Goal: Information Seeking & Learning: Understand process/instructions

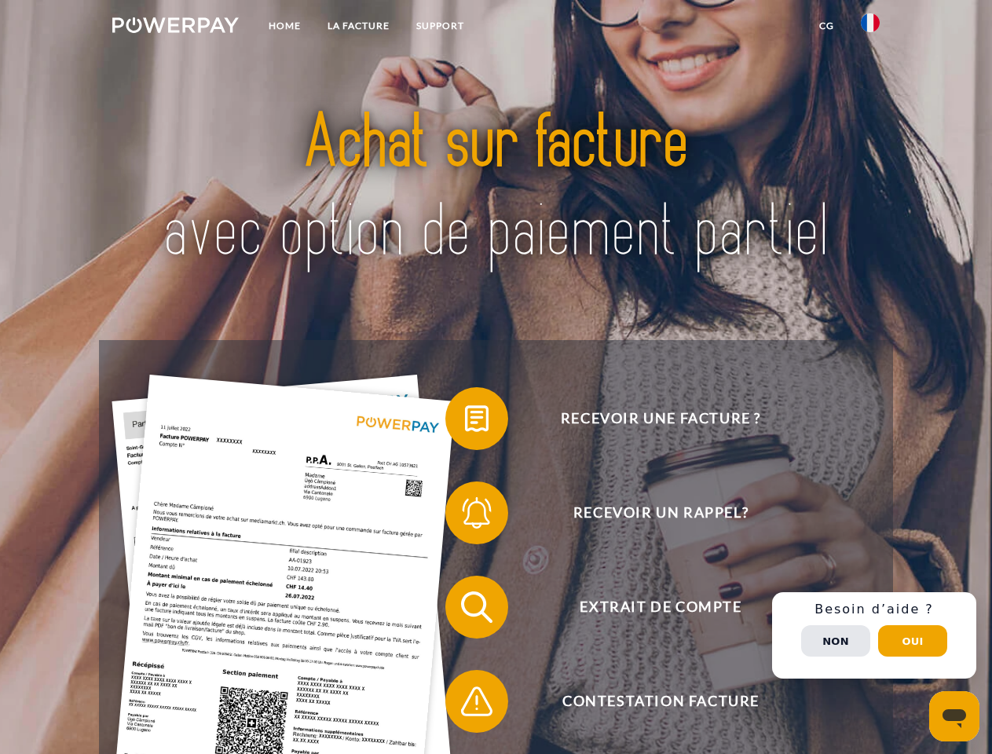
click at [175, 28] on img at bounding box center [175, 25] width 127 height 16
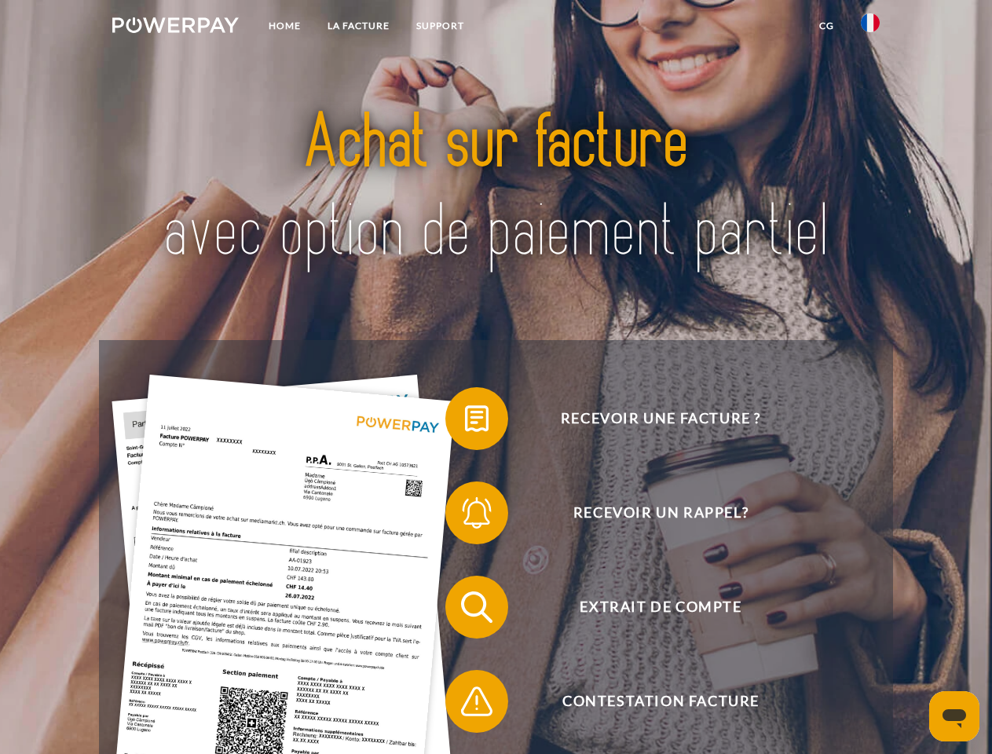
click at [871, 28] on img at bounding box center [870, 22] width 19 height 19
click at [827, 26] on link "CG" at bounding box center [827, 26] width 42 height 28
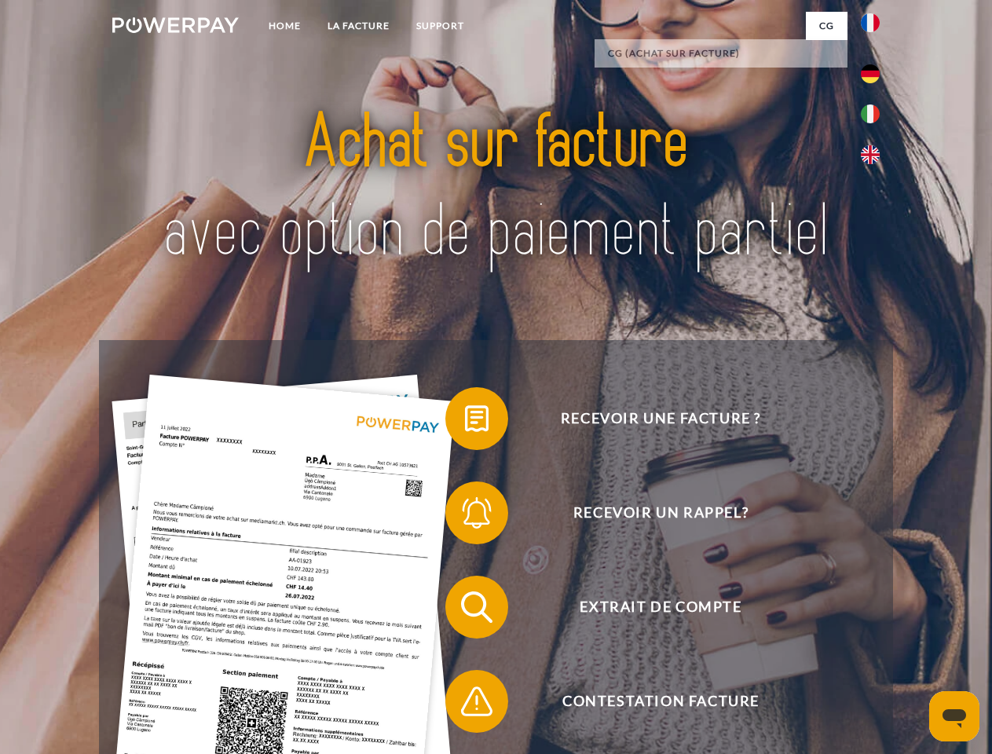
click at [465, 422] on span at bounding box center [453, 419] width 79 height 79
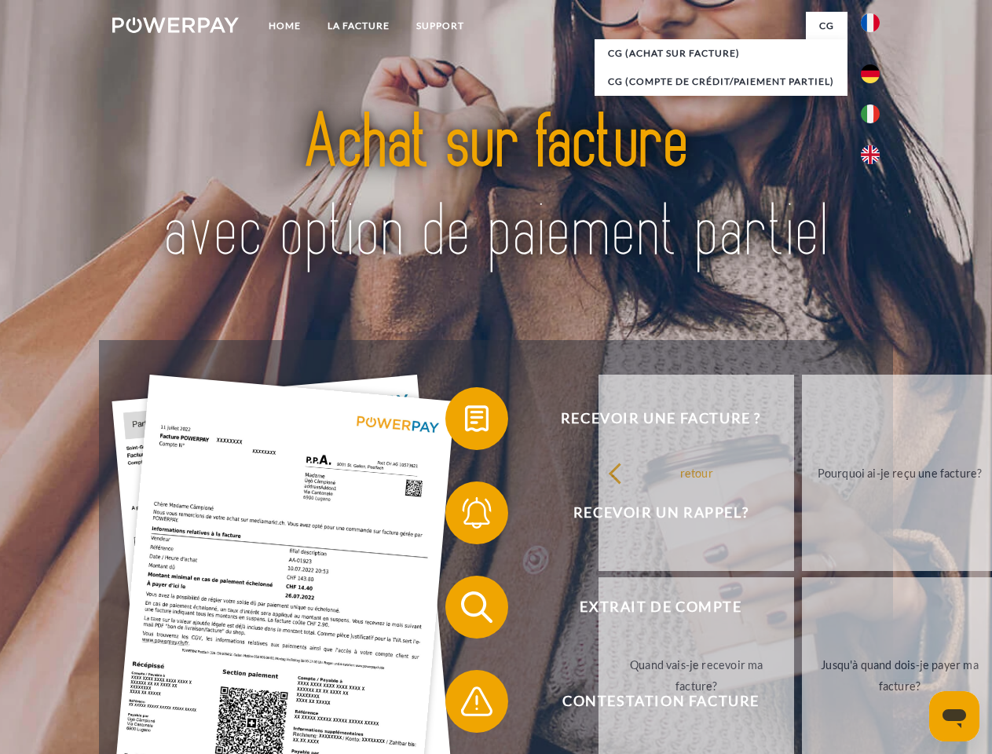
click at [465, 516] on span at bounding box center [453, 513] width 79 height 79
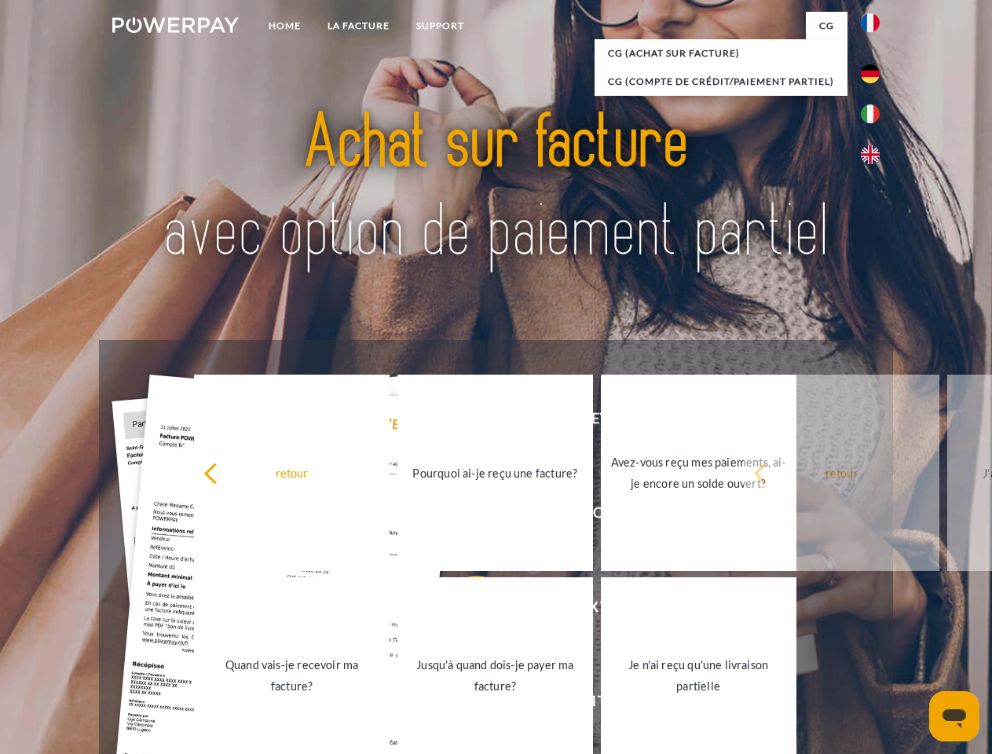
click at [465, 611] on link "Jusqu'à quand dois-je payer ma facture?" at bounding box center [496, 676] width 196 height 196
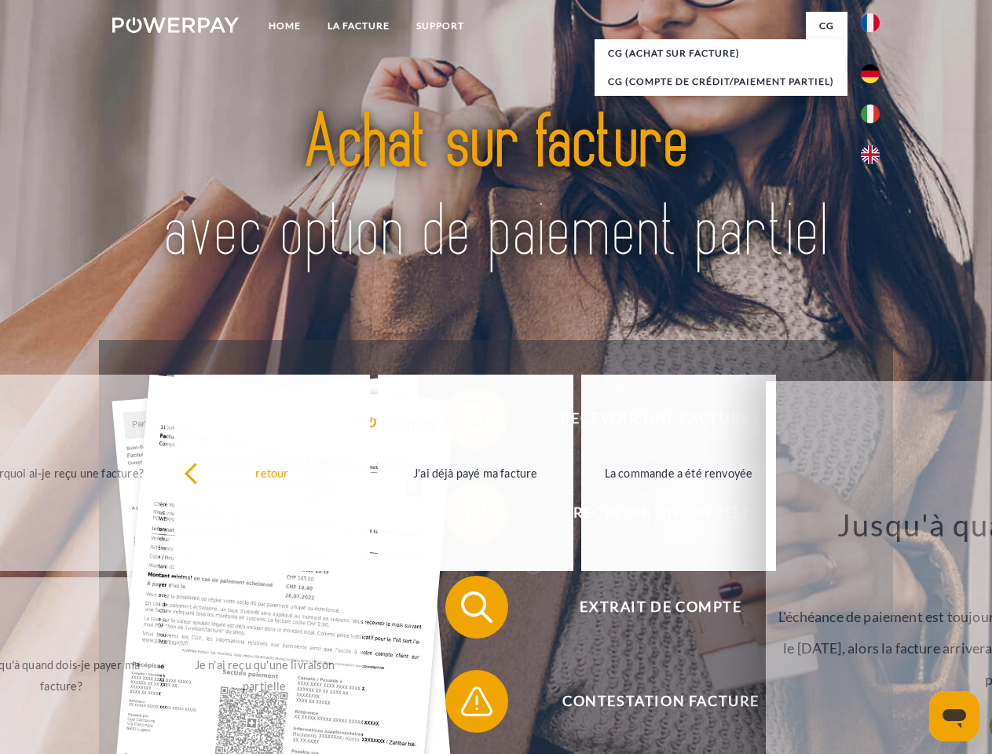
click at [465, 705] on span at bounding box center [453, 701] width 79 height 79
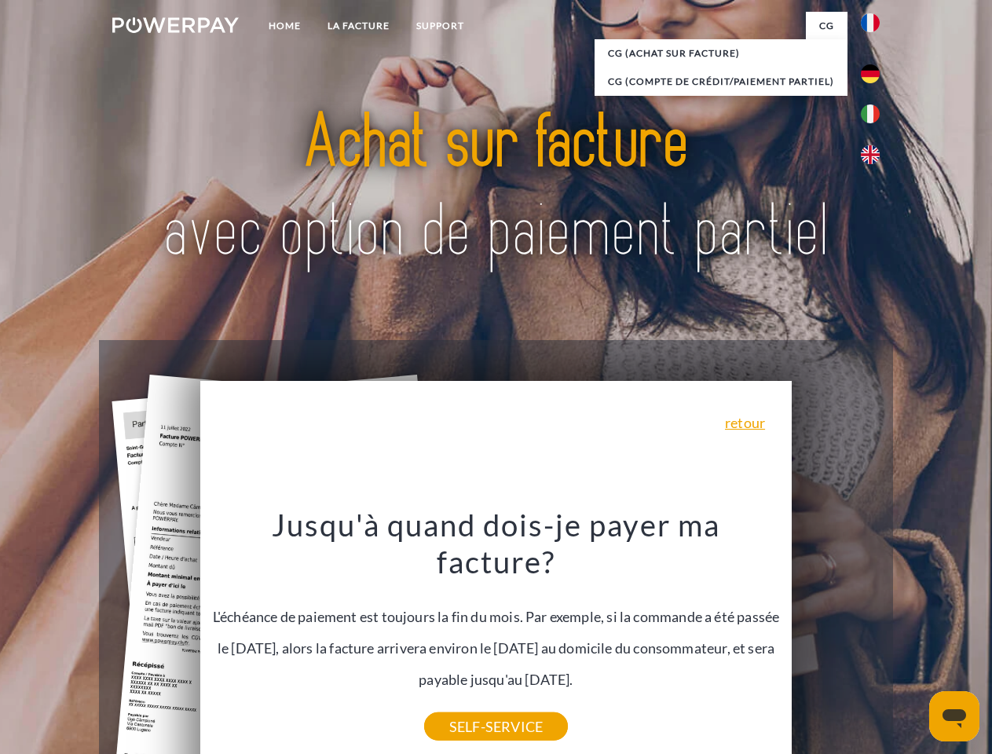
click at [875, 636] on div "Recevoir une facture ? Recevoir un rappel? Extrait de compte retour" at bounding box center [496, 654] width 794 height 629
click at [836, 639] on span "Extrait de compte" at bounding box center [660, 607] width 385 height 63
click at [913, 641] on header "Home LA FACTURE Support" at bounding box center [496, 542] width 992 height 1085
